Goal: Task Accomplishment & Management: Complete application form

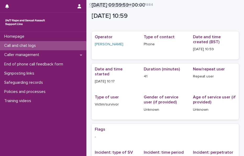
click at [35, 45] on p "Call and chat logs" at bounding box center [21, 45] width 38 height 5
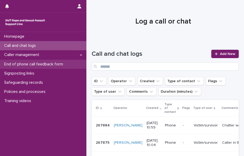
click at [41, 63] on p "End of phone call feedback form" at bounding box center [34, 64] width 65 height 5
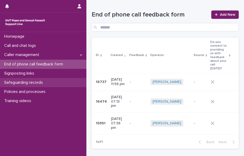
click at [36, 79] on div "Safeguarding records" at bounding box center [43, 82] width 86 height 9
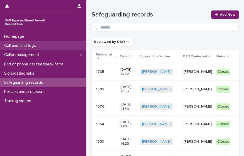
click at [35, 48] on p "Call and chat logs" at bounding box center [21, 45] width 38 height 5
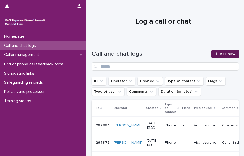
click at [214, 52] on icon at bounding box center [215, 54] width 3 height 4
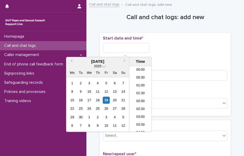
click at [127, 50] on input "text" at bounding box center [126, 48] width 47 height 10
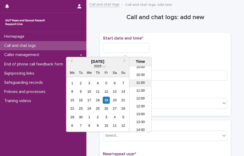
click at [141, 83] on li "11:00" at bounding box center [140, 83] width 22 height 8
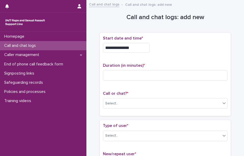
click at [138, 47] on input "**********" at bounding box center [126, 48] width 47 height 10
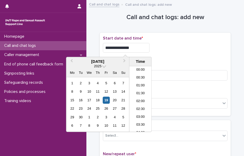
scroll to position [144, 0]
type input "**********"
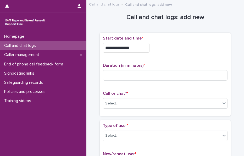
click at [156, 47] on div "**********" at bounding box center [165, 48] width 124 height 10
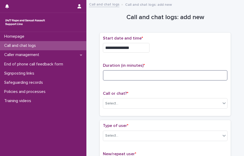
click at [119, 72] on input at bounding box center [165, 75] width 124 height 10
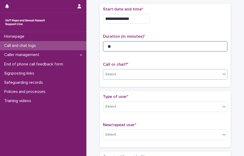
type input "**"
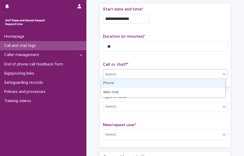
click at [114, 73] on div "Select..." at bounding box center [111, 74] width 13 height 5
click at [119, 85] on div "Phone" at bounding box center [163, 83] width 124 height 9
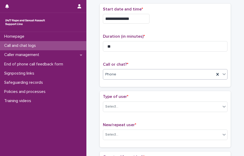
scroll to position [45, 0]
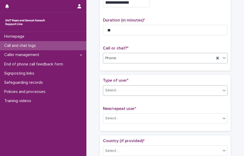
click at [116, 86] on div "Select..." at bounding box center [161, 90] width 117 height 9
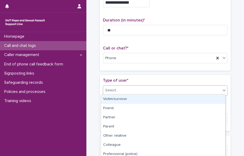
click at [125, 96] on div "Victim/survivor" at bounding box center [163, 99] width 124 height 9
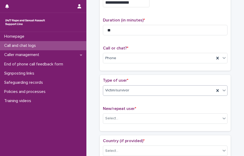
scroll to position [72, 0]
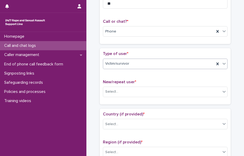
click at [120, 84] on div "New/repeat user * Select..." at bounding box center [165, 90] width 124 height 22
click at [123, 90] on div "Select..." at bounding box center [161, 91] width 117 height 9
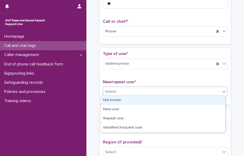
click at [127, 98] on div "Not known" at bounding box center [163, 100] width 124 height 9
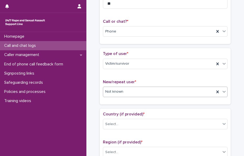
scroll to position [94, 0]
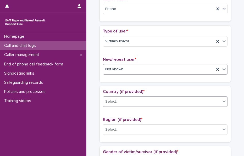
click at [119, 98] on div "Select..." at bounding box center [161, 101] width 117 height 9
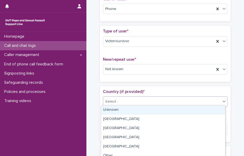
click at [131, 107] on div "Unknown" at bounding box center [163, 109] width 124 height 9
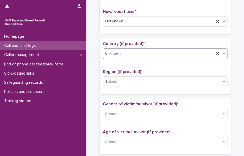
scroll to position [142, 0]
click at [124, 82] on div "Select..." at bounding box center [161, 81] width 117 height 9
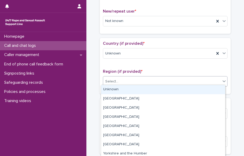
click at [131, 87] on div "Unknown" at bounding box center [163, 89] width 124 height 9
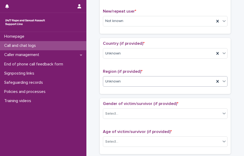
scroll to position [163, 0]
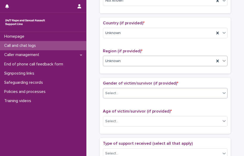
click at [120, 89] on div "Select..." at bounding box center [161, 93] width 117 height 9
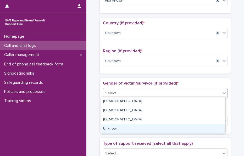
click at [116, 129] on div "Unknown" at bounding box center [163, 128] width 124 height 9
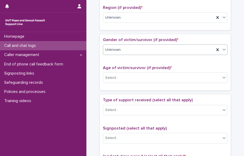
scroll to position [207, 0]
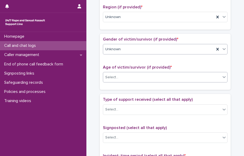
click at [119, 74] on div "Select..." at bounding box center [161, 77] width 117 height 9
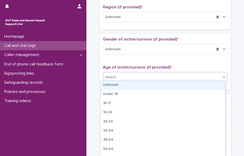
click at [131, 88] on div "Unknown" at bounding box center [163, 84] width 124 height 9
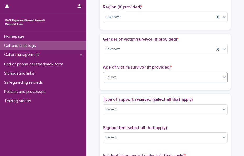
scroll to position [225, 0]
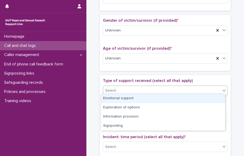
click at [121, 88] on div "Select..." at bounding box center [161, 90] width 117 height 9
click at [130, 96] on div "Emotional support" at bounding box center [163, 98] width 124 height 9
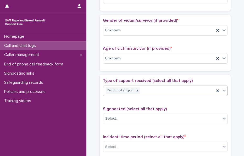
scroll to position [245, 0]
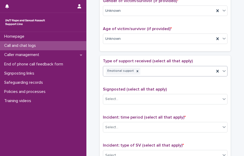
click at [149, 69] on div "Emotional support" at bounding box center [158, 70] width 111 height 9
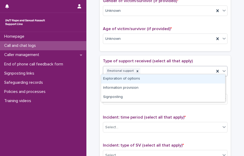
click at [130, 76] on div "Exploration of options" at bounding box center [163, 78] width 124 height 9
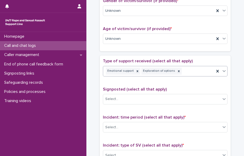
scroll to position [285, 0]
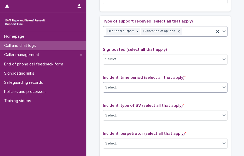
click at [118, 82] on div "Select..." at bounding box center [165, 87] width 124 height 10
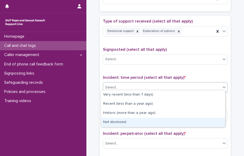
click at [121, 120] on div "Not disclosed" at bounding box center [163, 122] width 124 height 9
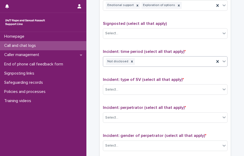
scroll to position [311, 0]
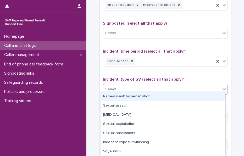
click at [126, 91] on body "**********" at bounding box center [122, 78] width 244 height 156
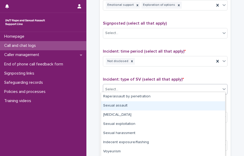
click at [130, 105] on div "Sexual assault" at bounding box center [163, 105] width 124 height 9
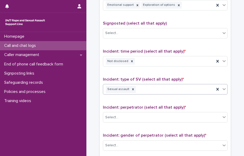
click at [161, 87] on div "Sexual assault" at bounding box center [158, 89] width 111 height 9
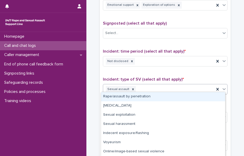
click at [138, 95] on div "Rape/assault by penetration" at bounding box center [163, 96] width 124 height 9
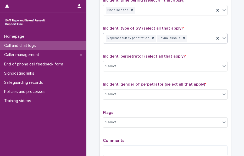
scroll to position [362, 0]
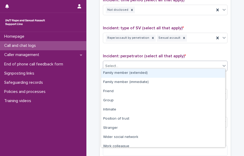
click at [117, 66] on div "Select..." at bounding box center [161, 66] width 117 height 9
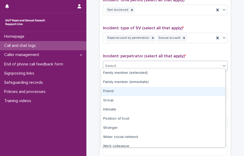
scroll to position [22, 0]
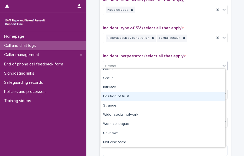
click at [127, 96] on div "Position of trust" at bounding box center [163, 96] width 124 height 9
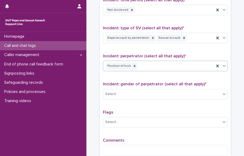
click at [178, 64] on div "Position of trust" at bounding box center [158, 65] width 111 height 9
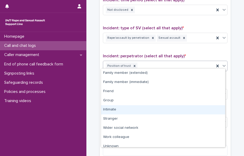
scroll to position [13, 0]
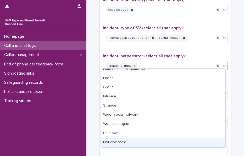
click at [126, 141] on div "Not disclosed" at bounding box center [163, 142] width 124 height 9
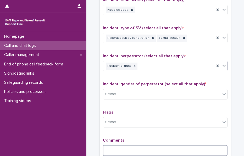
click at [123, 145] on textarea at bounding box center [165, 150] width 124 height 11
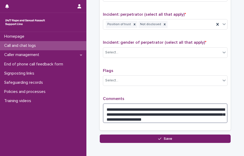
scroll to position [404, 0]
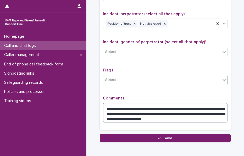
type textarea "**********"
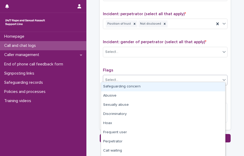
click at [130, 77] on div "Select..." at bounding box center [161, 80] width 117 height 9
click at [128, 88] on div "Safeguarding concern" at bounding box center [163, 86] width 124 height 9
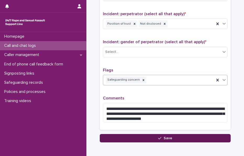
click at [120, 136] on button "Save" at bounding box center [165, 138] width 131 height 8
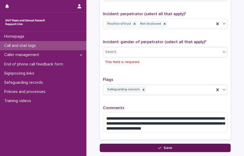
scroll to position [438, 0]
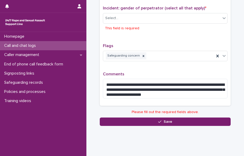
click at [115, 21] on div "Select... This field is required" at bounding box center [165, 23] width 124 height 20
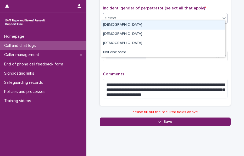
click at [112, 19] on div "Select..." at bounding box center [161, 18] width 117 height 9
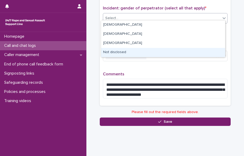
click at [114, 53] on div "Not disclosed" at bounding box center [163, 52] width 124 height 9
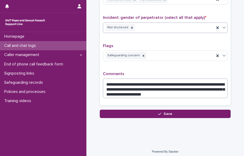
scroll to position [428, 0]
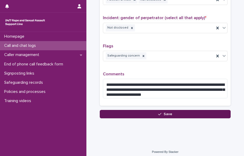
click at [135, 112] on button "Save" at bounding box center [165, 114] width 131 height 8
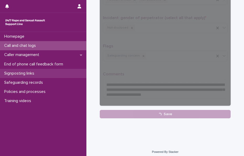
click at [36, 72] on p "Signposting links" at bounding box center [20, 73] width 36 height 5
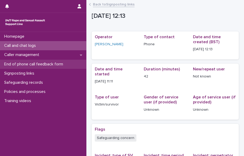
click at [51, 62] on p "End of phone call feedback form" at bounding box center [34, 64] width 65 height 5
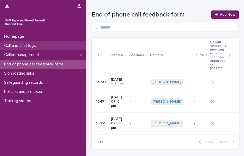
click at [28, 46] on p "Call and chat logs" at bounding box center [21, 45] width 38 height 5
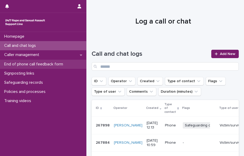
click at [33, 61] on div "End of phone call feedback form" at bounding box center [43, 64] width 86 height 9
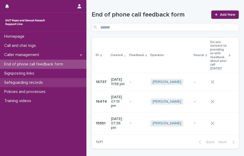
click at [38, 78] on div "Safeguarding records" at bounding box center [43, 82] width 86 height 9
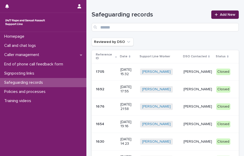
click at [212, 19] on link "Add New" at bounding box center [224, 14] width 27 height 8
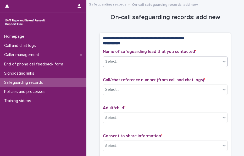
click at [113, 63] on div "Select..." at bounding box center [111, 61] width 13 height 5
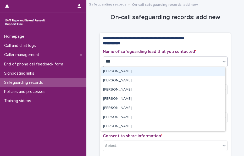
type input "****"
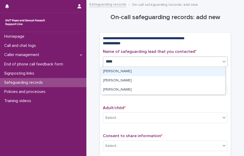
click at [125, 69] on div "[PERSON_NAME]" at bounding box center [163, 71] width 124 height 9
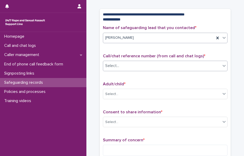
scroll to position [24, 0]
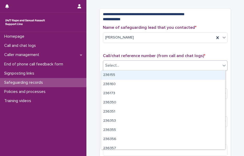
click at [118, 67] on div "Select..." at bounding box center [161, 65] width 117 height 9
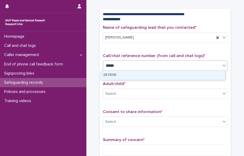
type input "******"
click at [121, 75] on div "267898" at bounding box center [163, 75] width 124 height 9
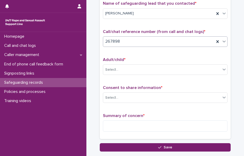
scroll to position [48, 0]
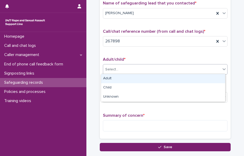
click at [117, 69] on div "Select..." at bounding box center [161, 69] width 117 height 9
click at [122, 78] on div "Adult" at bounding box center [163, 78] width 124 height 9
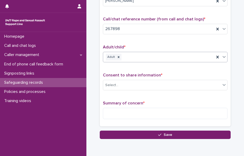
scroll to position [61, 0]
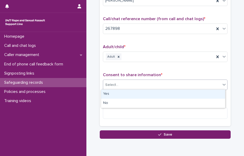
click at [119, 82] on div "Select..." at bounding box center [161, 84] width 117 height 9
click at [118, 92] on div "Yes" at bounding box center [163, 93] width 124 height 9
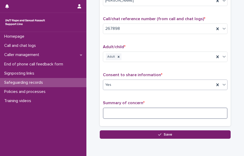
click at [120, 111] on textarea at bounding box center [165, 112] width 124 height 11
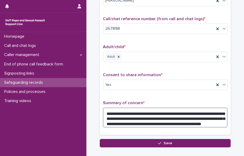
click at [144, 121] on textarea "**********" at bounding box center [165, 117] width 124 height 20
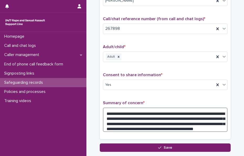
click at [198, 123] on textarea "**********" at bounding box center [165, 119] width 124 height 24
click at [199, 117] on textarea "**********" at bounding box center [165, 119] width 124 height 24
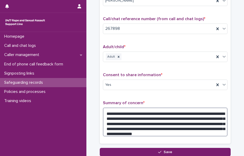
click at [150, 121] on textarea "**********" at bounding box center [165, 121] width 124 height 28
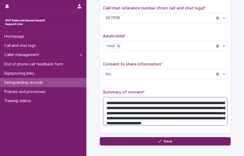
scroll to position [82, 0]
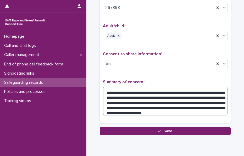
click at [192, 93] on textarea "**********" at bounding box center [165, 100] width 124 height 28
click at [192, 95] on textarea "**********" at bounding box center [165, 100] width 124 height 28
drag, startPoint x: 223, startPoint y: 105, endPoint x: 208, endPoint y: 106, distance: 14.9
click at [208, 106] on textarea "**********" at bounding box center [165, 100] width 124 height 28
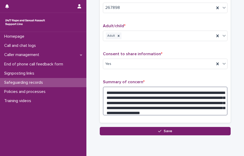
drag, startPoint x: 214, startPoint y: 105, endPoint x: 165, endPoint y: 105, distance: 48.6
click at [165, 105] on textarea "**********" at bounding box center [165, 100] width 124 height 28
drag, startPoint x: 165, startPoint y: 105, endPoint x: 103, endPoint y: 103, distance: 61.9
click at [103, 103] on textarea "**********" at bounding box center [165, 100] width 124 height 28
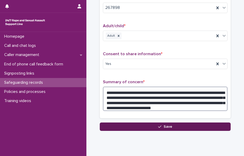
type textarea "**********"
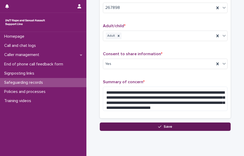
click at [124, 126] on button "Save" at bounding box center [165, 126] width 131 height 8
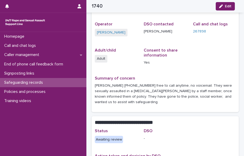
scroll to position [69, 0]
